Goal: Task Accomplishment & Management: Complete application form

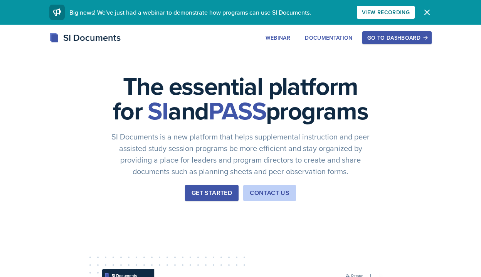
click at [201, 201] on button "Get Started" at bounding box center [212, 193] width 54 height 16
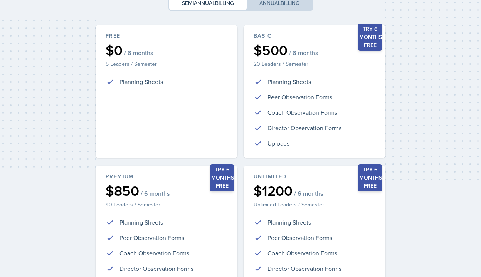
scroll to position [179, 0]
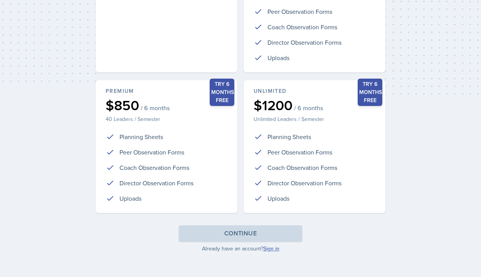
click at [274, 249] on link "Sign in" at bounding box center [271, 249] width 16 height 8
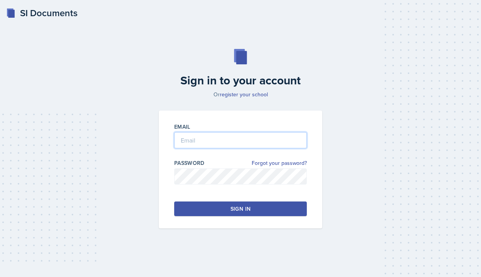
type input "[PERSON_NAME][EMAIL_ADDRESS][PERSON_NAME][DOMAIN_NAME]"
click at [219, 206] on button "Sign in" at bounding box center [240, 208] width 132 height 15
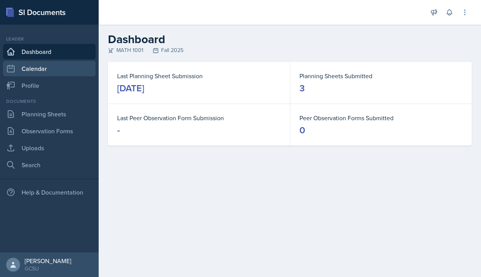
click at [46, 74] on link "Calendar" at bounding box center [49, 68] width 92 height 15
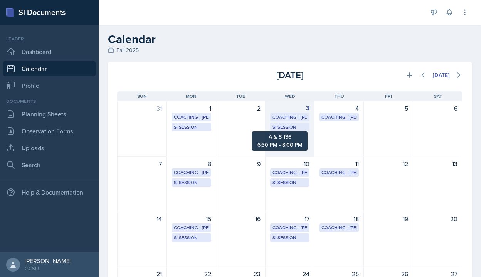
click at [290, 130] on div "SI Session" at bounding box center [289, 127] width 35 height 7
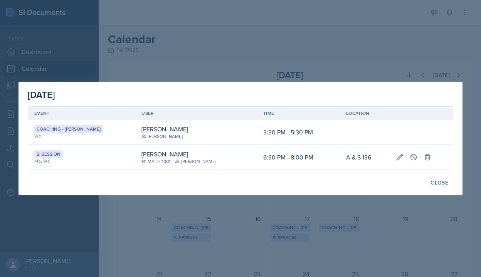
click at [237, 74] on div at bounding box center [240, 138] width 481 height 277
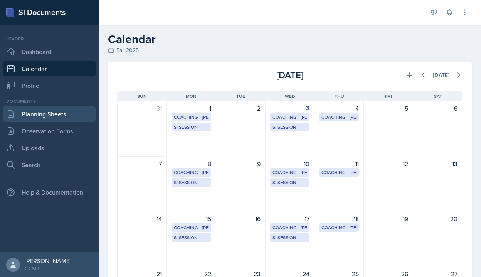
click at [35, 119] on link "Planning Sheets" at bounding box center [49, 113] width 92 height 15
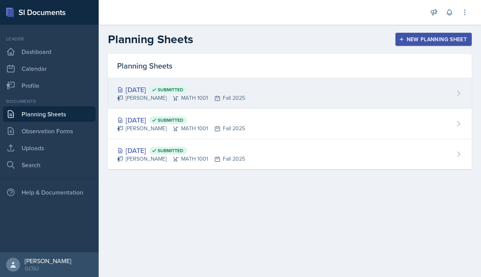
click at [141, 92] on div "[DATE] Submitted" at bounding box center [181, 89] width 128 height 10
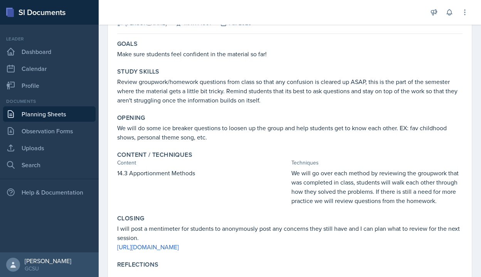
scroll to position [61, 0]
click at [44, 155] on link "Uploads" at bounding box center [49, 147] width 92 height 15
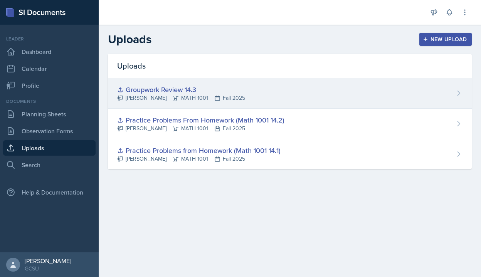
click at [191, 89] on div "Groupwork Review 14.3" at bounding box center [181, 89] width 128 height 10
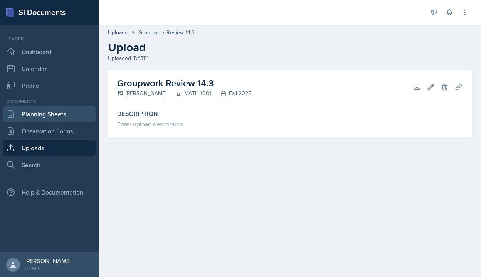
click at [68, 116] on link "Planning Sheets" at bounding box center [49, 113] width 92 height 15
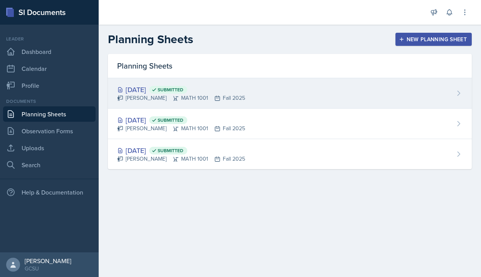
click at [352, 79] on div "[DATE] Submitted [PERSON_NAME] MATH 1001 Fall 2025" at bounding box center [289, 93] width 363 height 30
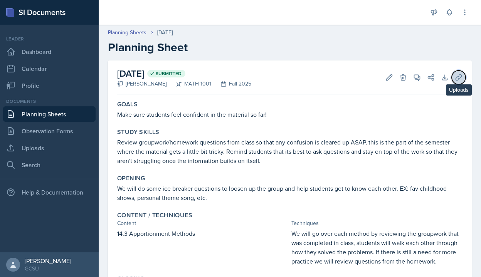
click at [460, 76] on icon at bounding box center [458, 78] width 8 height 8
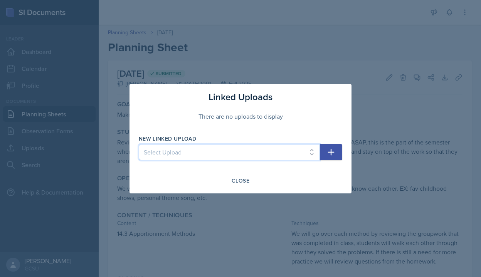
click at [221, 149] on select "Select Upload Practice Problems from Homework (Math 1001 14.1) Practice Problem…" at bounding box center [229, 152] width 181 height 16
select select "499e2ab1-ecdc-4d10-8dac-b9b0169c93ba"
click at [139, 144] on select "Select Upload Practice Problems from Homework (Math 1001 14.1) Practice Problem…" at bounding box center [229, 152] width 181 height 16
click at [340, 151] on button "button" at bounding box center [331, 152] width 22 height 16
select select
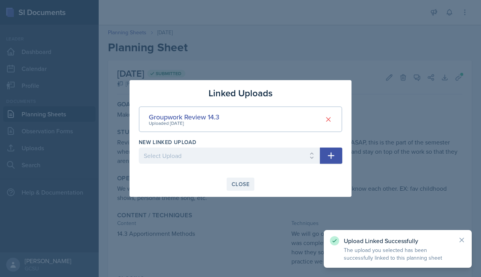
click at [240, 181] on div "Close" at bounding box center [240, 184] width 18 height 6
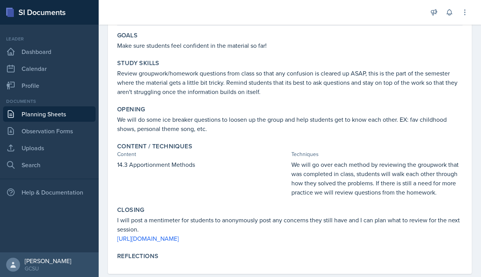
scroll to position [70, 0]
click at [155, 237] on link "[URL][DOMAIN_NAME]" at bounding box center [148, 237] width 62 height 8
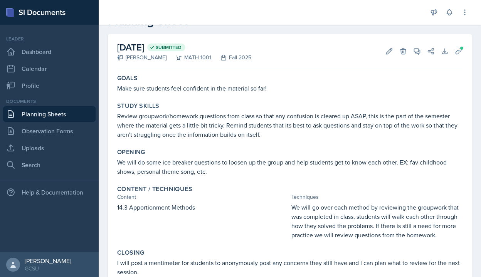
scroll to position [0, 0]
